Goal: Transaction & Acquisition: Purchase product/service

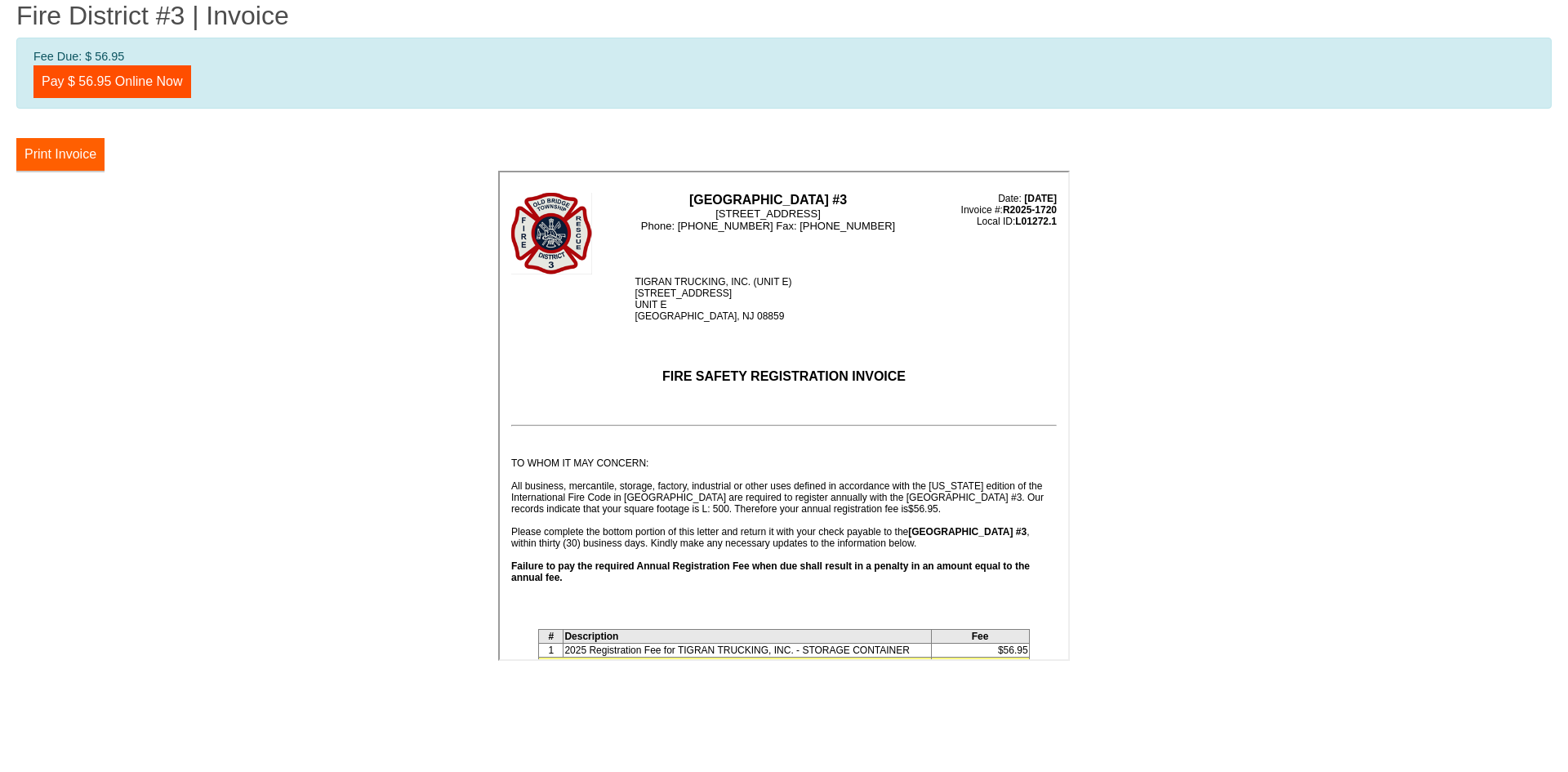
click at [71, 150] on button "Print Invoice" at bounding box center [60, 154] width 89 height 33
drag, startPoint x: 143, startPoint y: 80, endPoint x: 223, endPoint y: 108, distance: 84.8
click at [143, 80] on link "Pay $ 56.95 Online Now" at bounding box center [112, 81] width 157 height 33
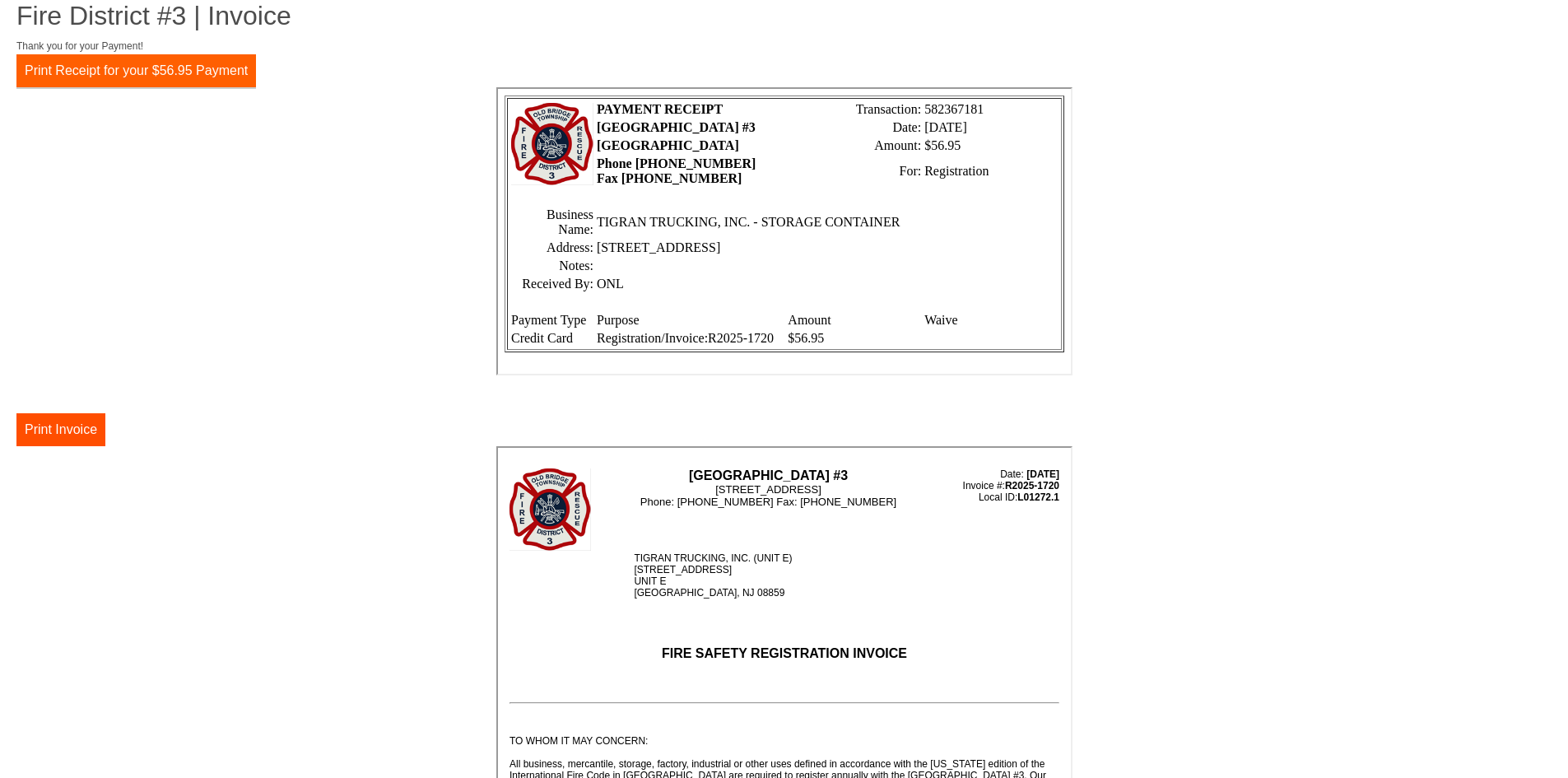
click at [163, 71] on button "Print Receipt for your $56.95 Payment" at bounding box center [136, 70] width 239 height 33
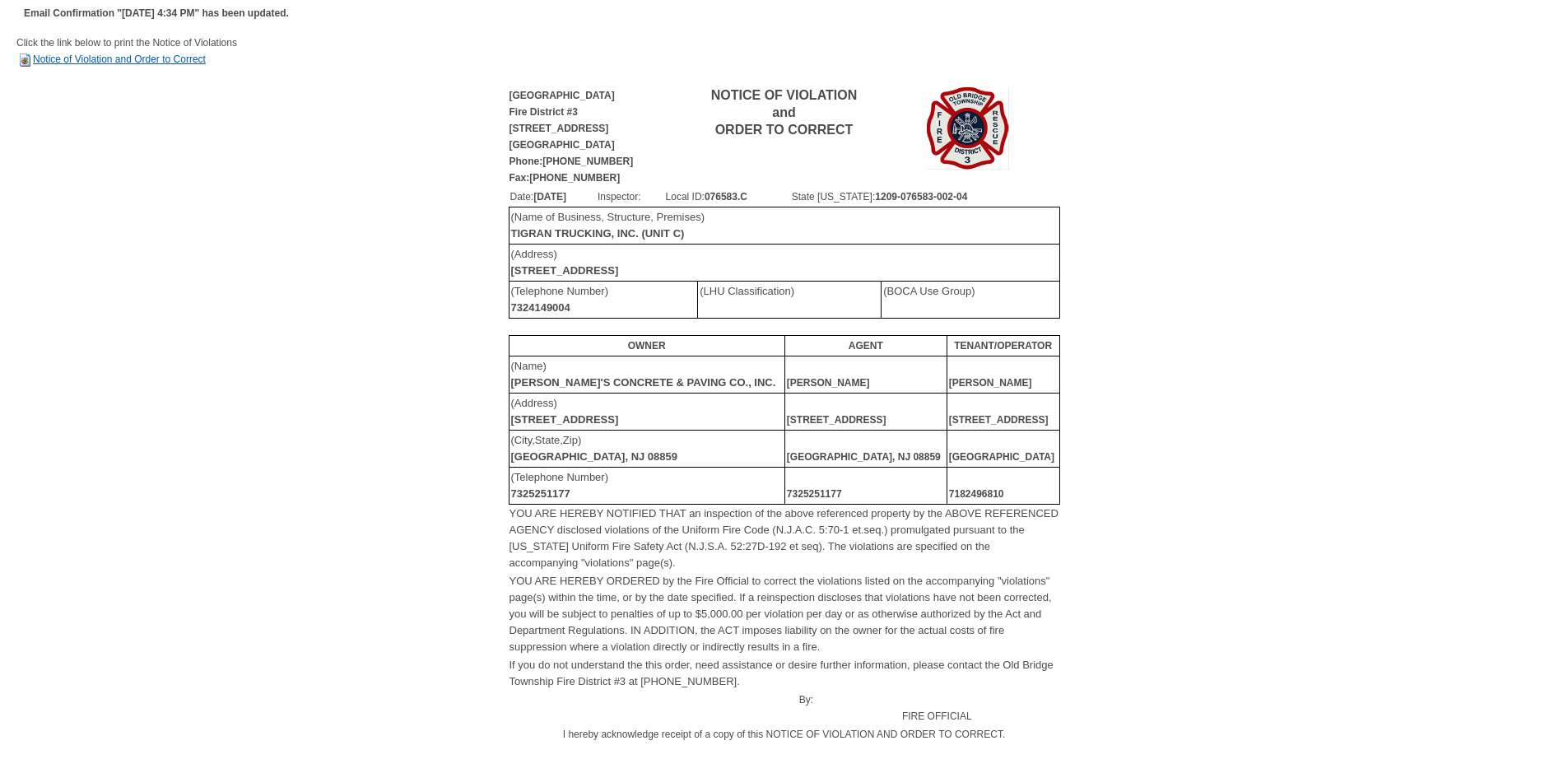
click at [59, 60] on link "Notice of Violation and Order to Correct" at bounding box center [110, 59] width 189 height 11
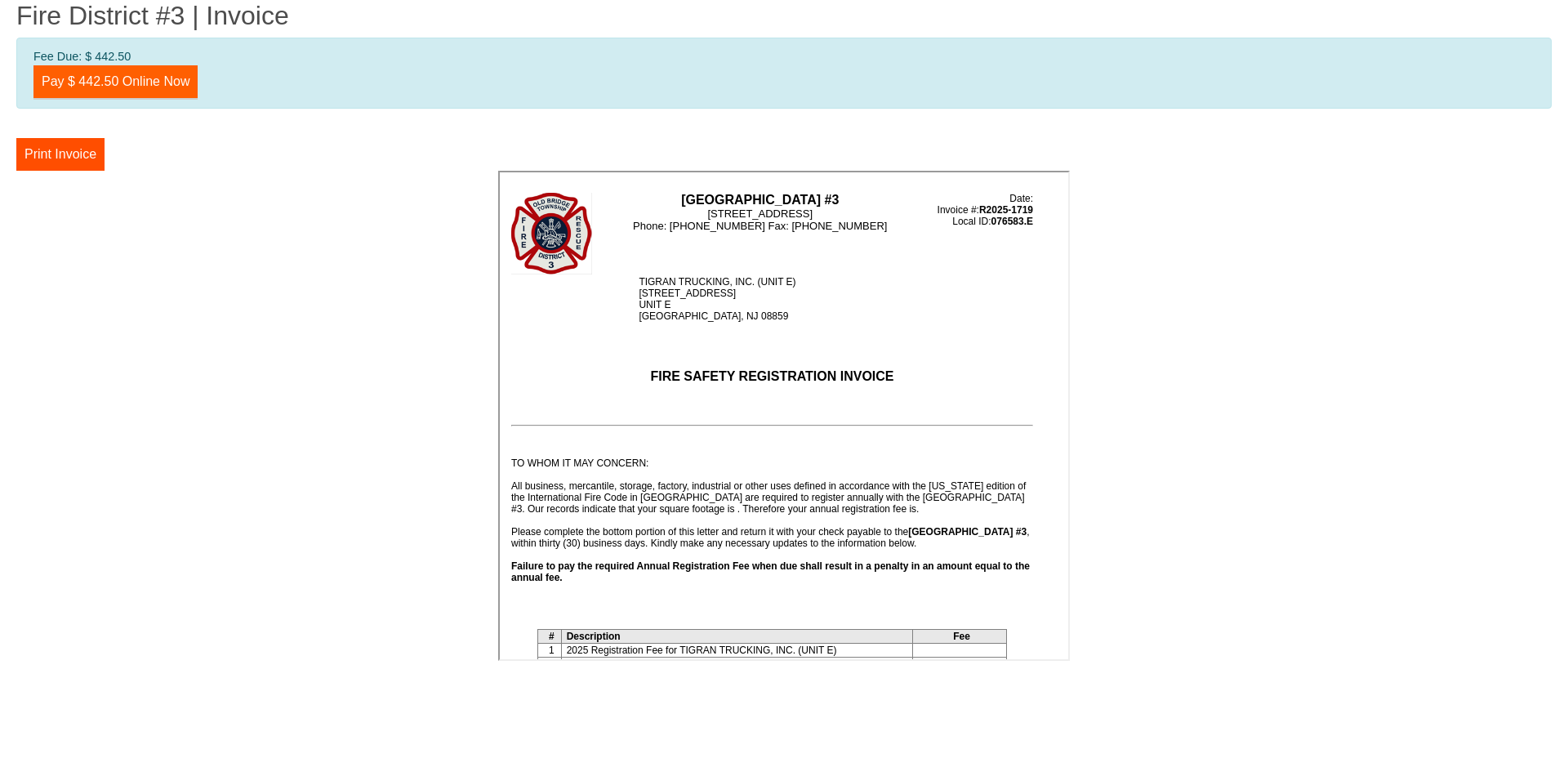
drag, startPoint x: 107, startPoint y: 79, endPoint x: 198, endPoint y: 91, distance: 91.8
click at [107, 79] on link "Pay $ 442.50 Online Now" at bounding box center [116, 81] width 164 height 33
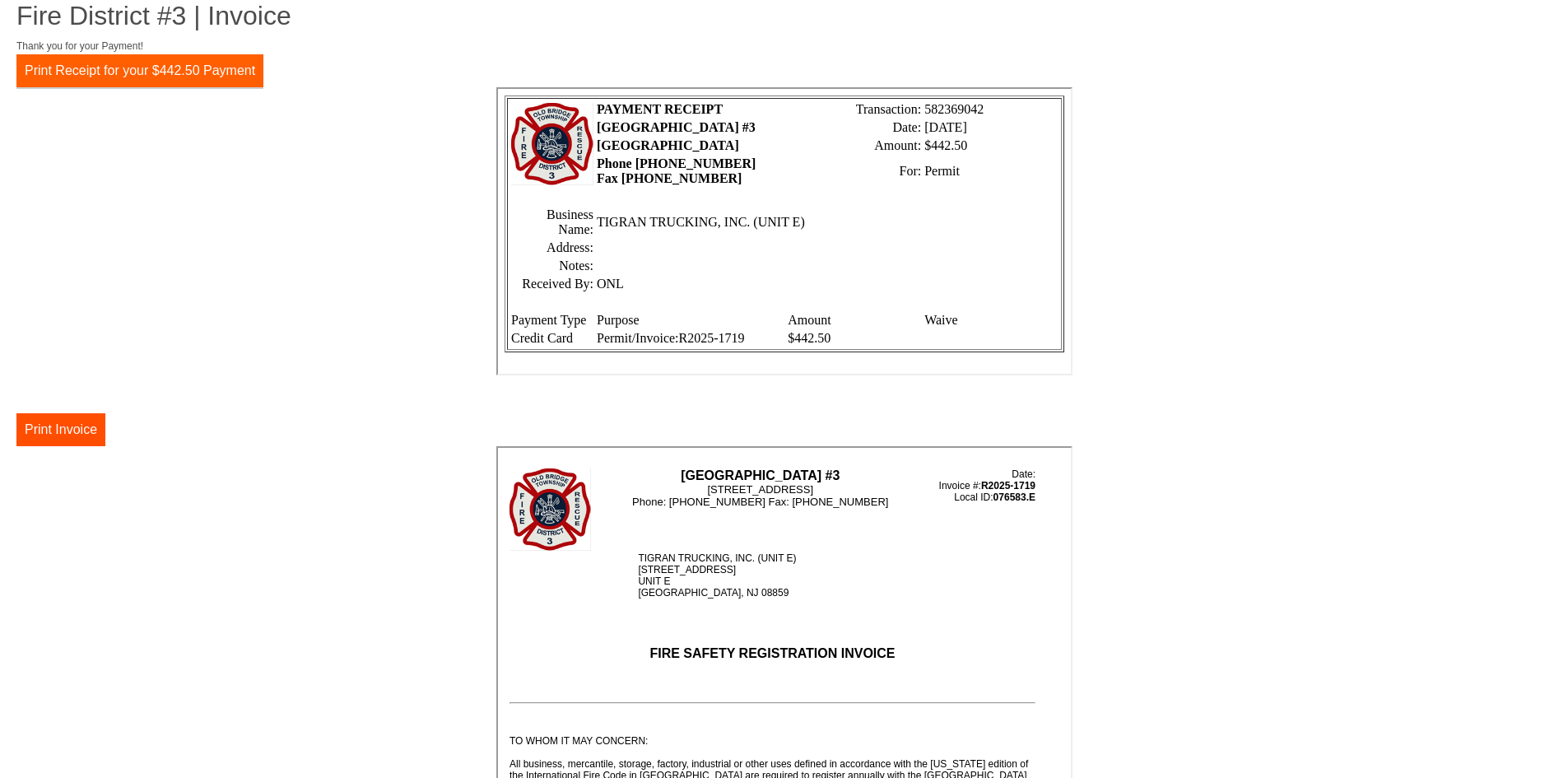
click at [134, 71] on button "Print Receipt for your $442.50 Payment" at bounding box center [140, 70] width 247 height 33
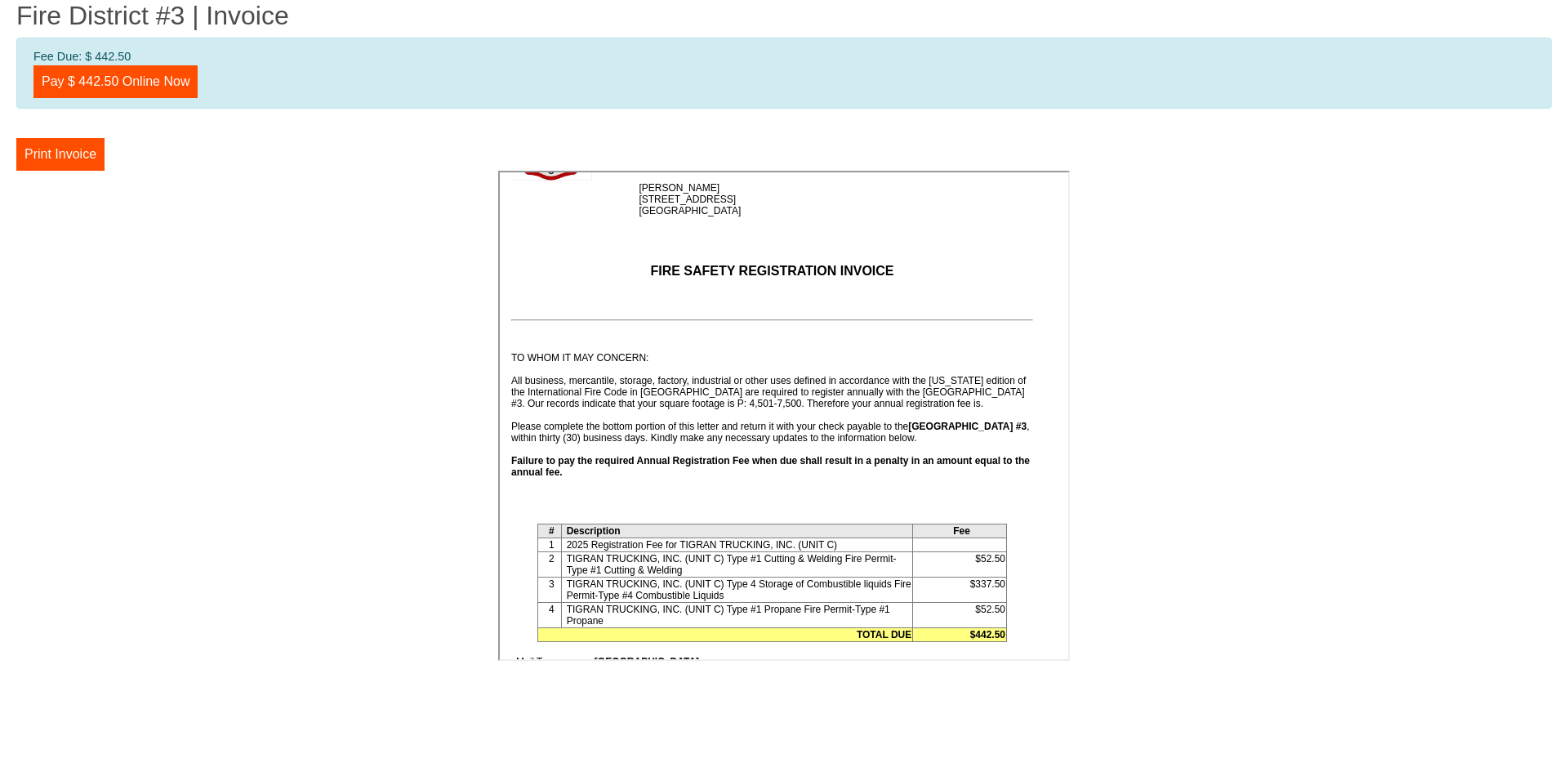
scroll to position [82, 0]
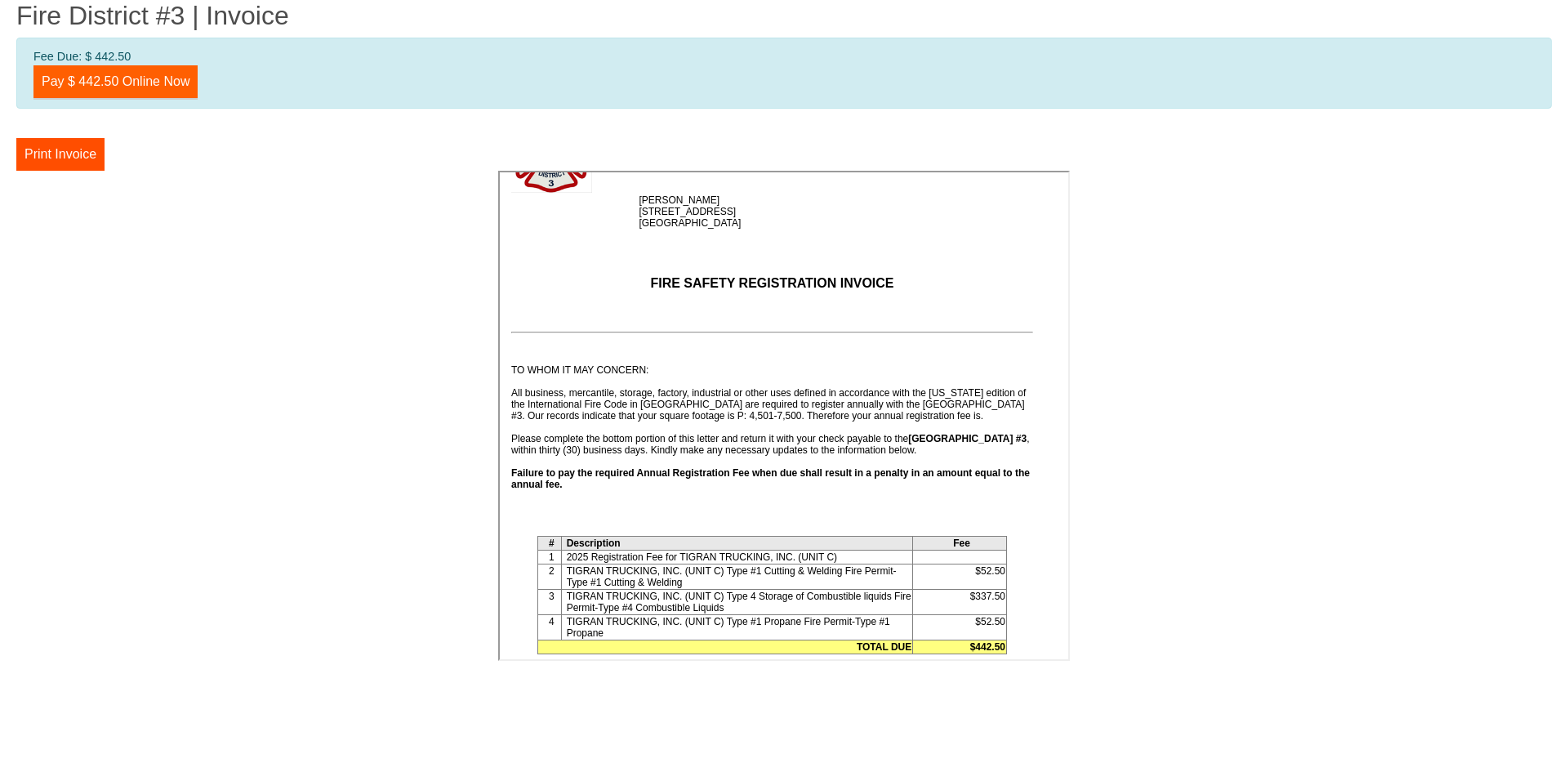
click at [126, 72] on link "Pay $ 442.50 Online Now" at bounding box center [116, 81] width 164 height 33
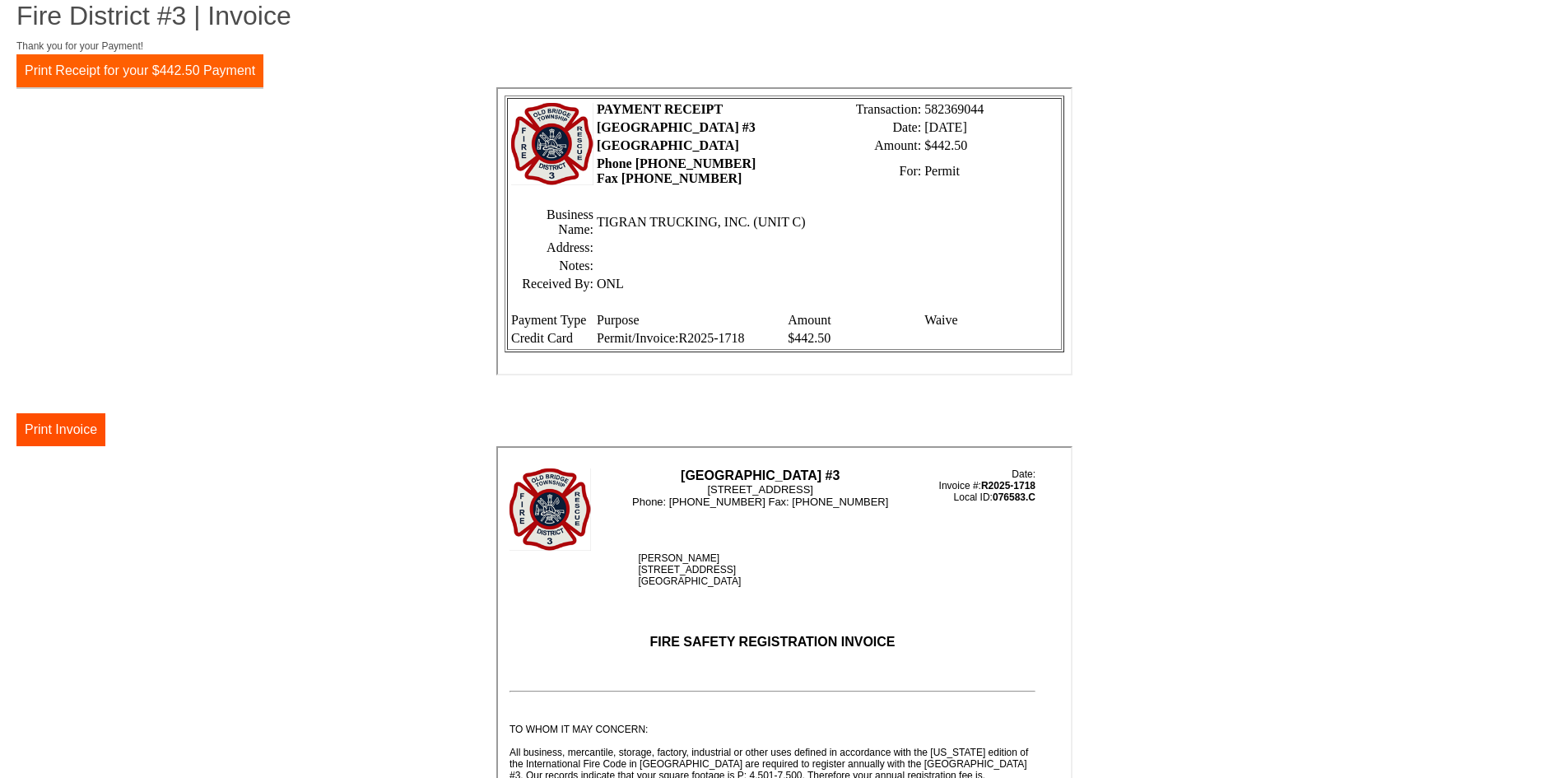
click at [78, 78] on button "Print Receipt for your $442.50 Payment" at bounding box center [140, 70] width 247 height 33
